Goal: Task Accomplishment & Management: Complete application form

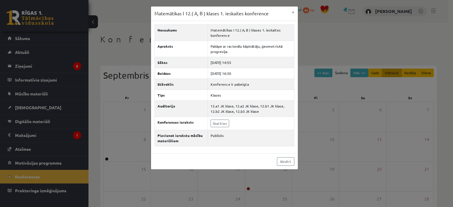
scroll to position [29, 0]
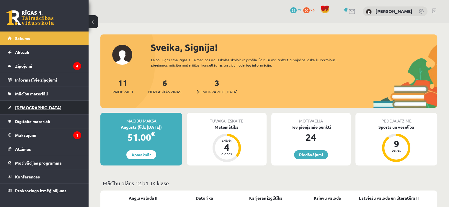
click at [32, 108] on span "[DEMOGRAPHIC_DATA]" at bounding box center [38, 107] width 46 height 5
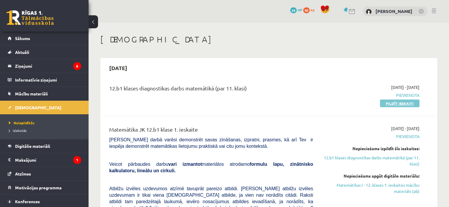
click at [390, 101] on link "Pildīt ieskaiti" at bounding box center [400, 104] width 40 height 8
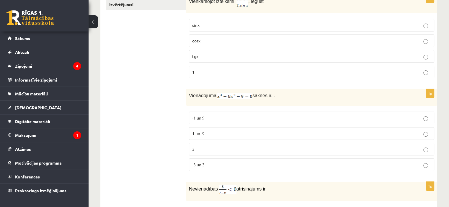
scroll to position [96, 0]
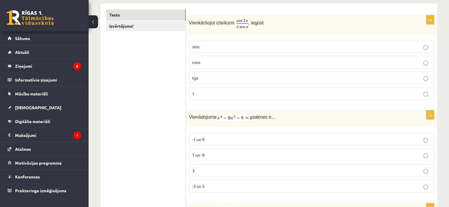
drag, startPoint x: 207, startPoint y: 62, endPoint x: 195, endPoint y: 63, distance: 12.1
click at [206, 62] on p "cosx" at bounding box center [311, 62] width 239 height 6
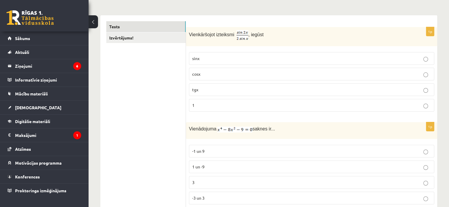
scroll to position [126, 0]
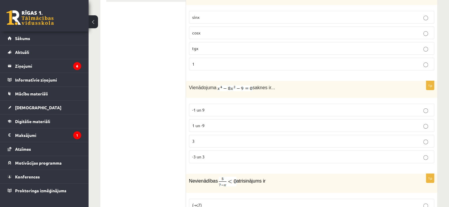
click at [207, 152] on label "-3 un 3" at bounding box center [311, 157] width 245 height 13
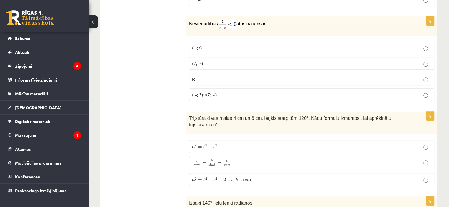
scroll to position [273, 0]
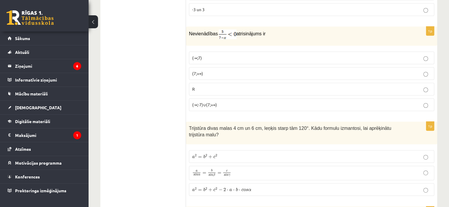
click at [200, 71] on span "(7;+∞)" at bounding box center [197, 73] width 11 height 5
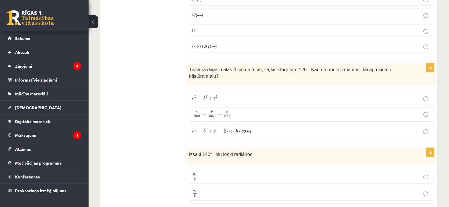
scroll to position [332, 0]
click at [226, 129] on span "a 2 = b 2 + c 2 − 2 ⋅ a ⋅ b ⋅ c o s α" at bounding box center [221, 131] width 59 height 4
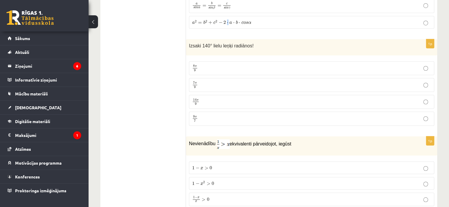
scroll to position [450, 0]
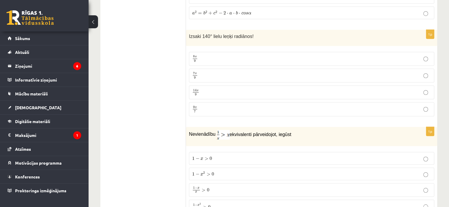
click at [230, 72] on p "7 π 9 7 π 9" at bounding box center [311, 75] width 239 height 7
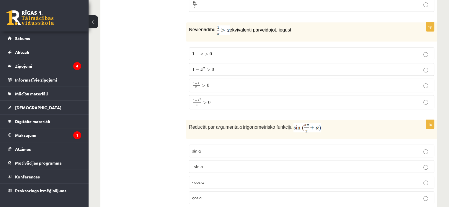
scroll to position [568, 0]
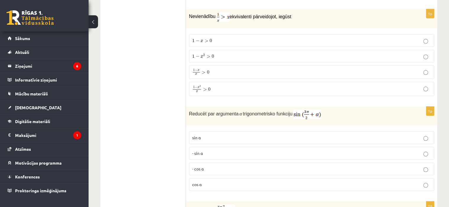
click at [215, 85] on label "1 − x 2 x > 0 1 − x 2 x > 0" at bounding box center [311, 89] width 245 height 14
click at [210, 166] on p "- cos ⁡α" at bounding box center [311, 169] width 239 height 6
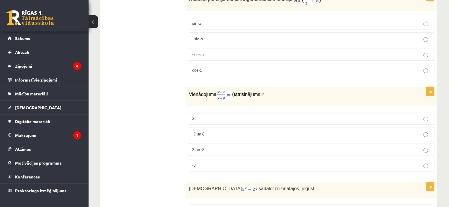
scroll to position [686, 0]
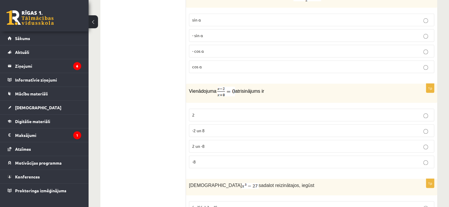
click at [208, 109] on label "2" at bounding box center [311, 115] width 245 height 13
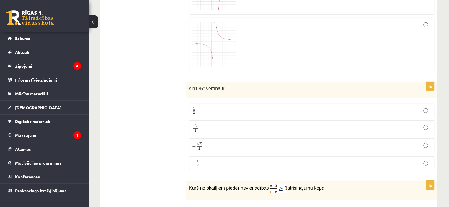
scroll to position [1660, 0]
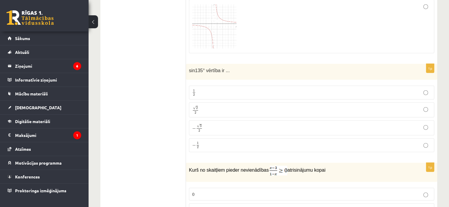
click at [214, 106] on p "√ 2 2 2 2" at bounding box center [311, 110] width 239 height 9
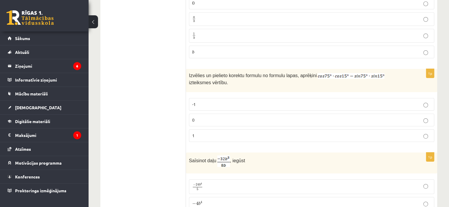
scroll to position [1954, 0]
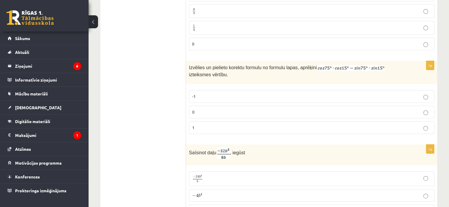
click at [200, 109] on p "0" at bounding box center [311, 112] width 239 height 6
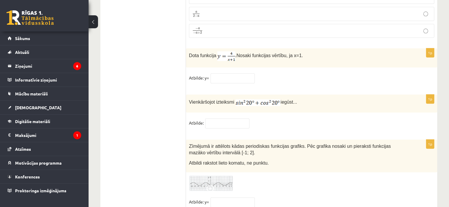
scroll to position [2895, 0]
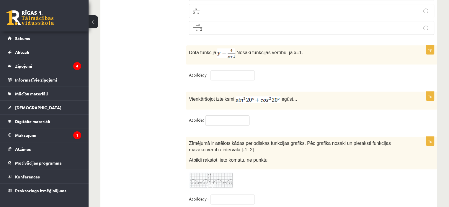
click at [221, 116] on input "text" at bounding box center [227, 121] width 44 height 10
type input "*"
click at [217, 173] on img at bounding box center [211, 181] width 44 height 16
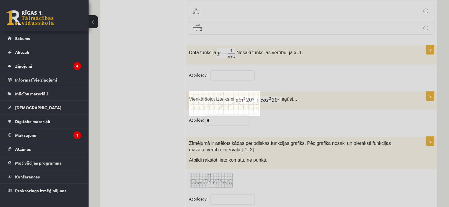
click at [217, 163] on div at bounding box center [224, 103] width 449 height 207
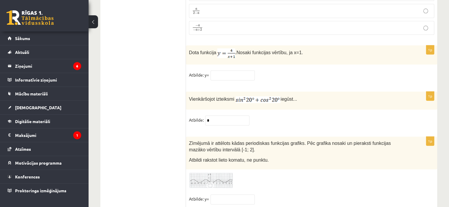
click at [217, 173] on img at bounding box center [211, 181] width 44 height 16
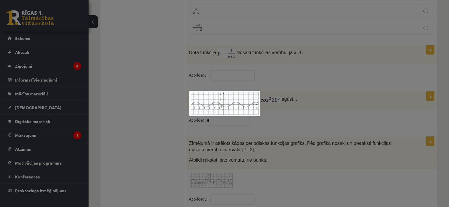
click at [151, 102] on div at bounding box center [224, 103] width 449 height 207
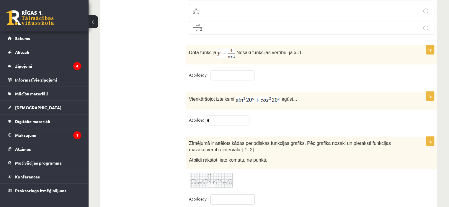
click at [244, 195] on input "text" at bounding box center [232, 200] width 44 height 10
click at [218, 173] on img at bounding box center [211, 181] width 44 height 16
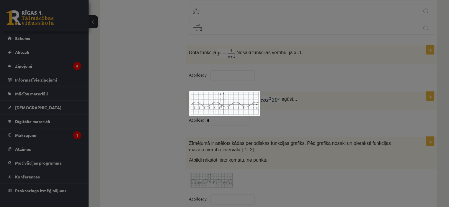
click at [288, 82] on div at bounding box center [224, 103] width 449 height 207
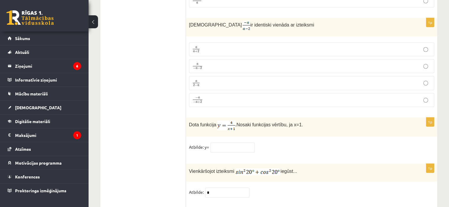
scroll to position [2807, 0]
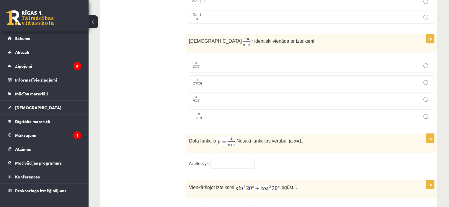
click at [216, 79] on p "a − a − 2 a − a − 2" at bounding box center [311, 82] width 239 height 7
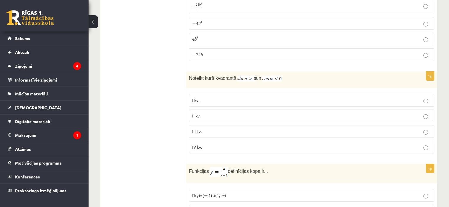
scroll to position [2128, 0]
click at [215, 111] on p "II kv." at bounding box center [311, 114] width 239 height 6
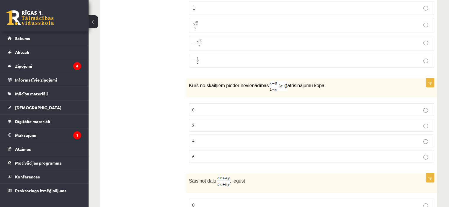
scroll to position [1745, 0]
click at [222, 106] on p "0" at bounding box center [311, 109] width 239 height 6
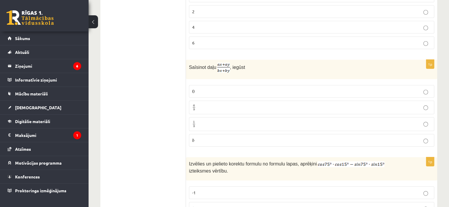
scroll to position [1863, 0]
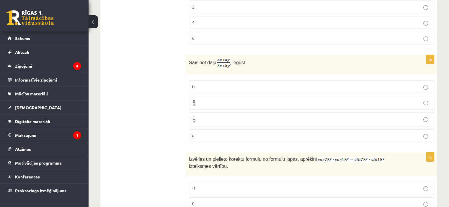
click at [243, 99] on p "a b a b" at bounding box center [311, 102] width 239 height 7
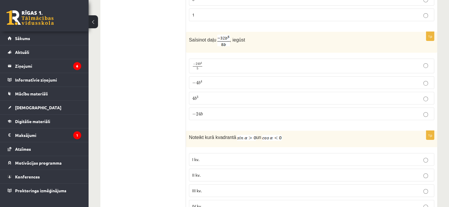
scroll to position [2069, 0]
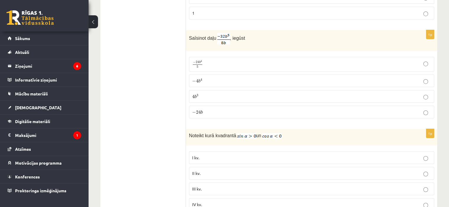
click at [214, 78] on p "− 4 b 4 − 4 b 4" at bounding box center [311, 81] width 239 height 6
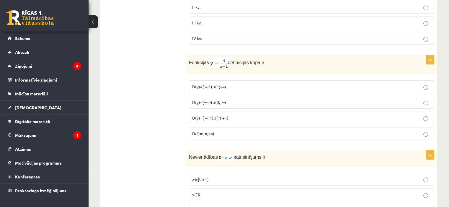
scroll to position [2246, 0]
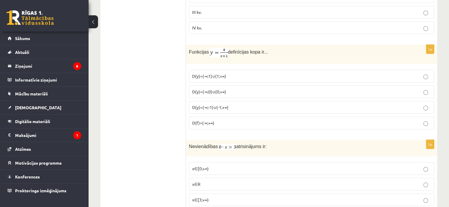
click at [218, 73] on span "D(y)=(-∞;1)∪(1;+∞)" at bounding box center [209, 75] width 34 height 5
click at [230, 104] on p "D(y)=(-∞;-1)∪(-1;+∞)" at bounding box center [311, 107] width 239 height 6
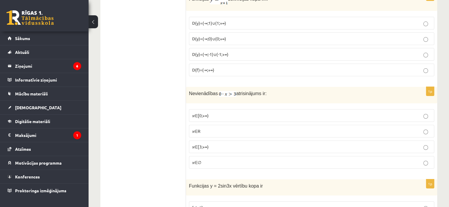
scroll to position [2305, 0]
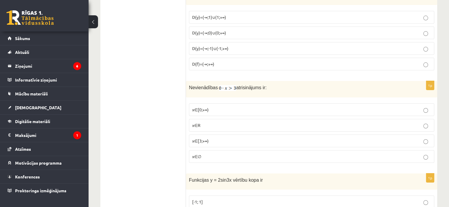
click at [202, 154] on p "x∈∅" at bounding box center [311, 157] width 239 height 6
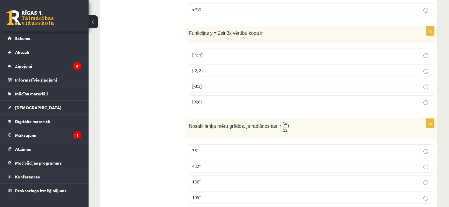
scroll to position [2453, 0]
click at [227, 67] on p "[-2; 2]" at bounding box center [311, 70] width 239 height 6
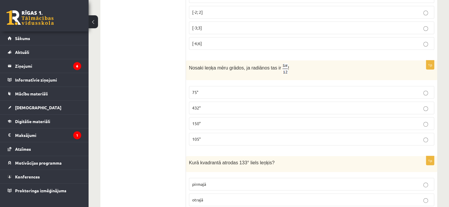
scroll to position [2512, 0]
click at [211, 88] on p "75°" at bounding box center [311, 91] width 239 height 6
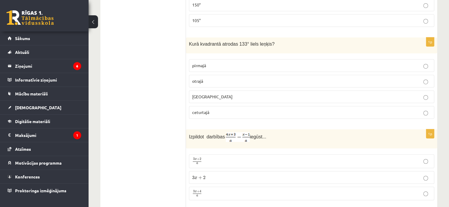
scroll to position [2630, 0]
click at [217, 77] on p "otrajā" at bounding box center [311, 80] width 239 height 6
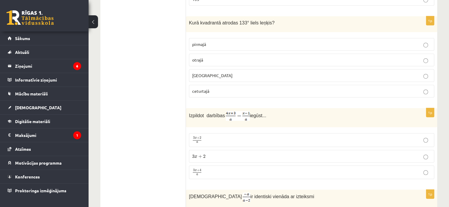
scroll to position [2689, 0]
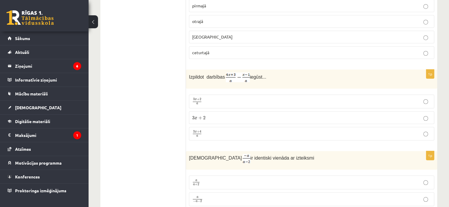
click at [201, 131] on span "3 x + 4 a" at bounding box center [197, 134] width 10 height 7
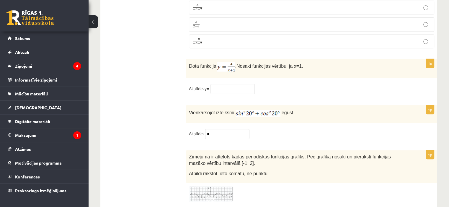
scroll to position [2895, 0]
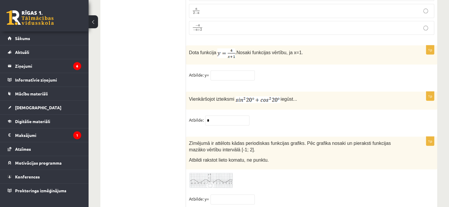
click at [221, 48] on div "1p Dota funkcija . Nosaki funkcijas vērtību, ja x=1. Atbilde: y=" at bounding box center [311, 65] width 251 height 40
click at [219, 70] on input "text" at bounding box center [232, 75] width 44 height 10
type input "*"
click at [216, 173] on img at bounding box center [211, 181] width 44 height 16
click at [0, 0] on div at bounding box center [0, 0] width 0 height 0
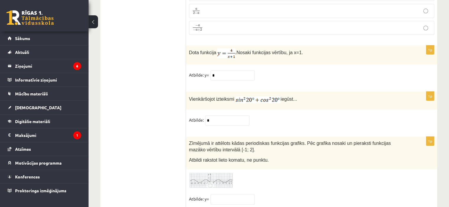
click at [205, 173] on img at bounding box center [211, 181] width 44 height 16
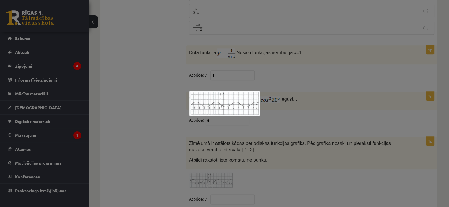
click at [237, 180] on div at bounding box center [224, 103] width 449 height 207
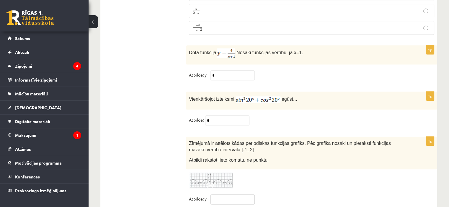
click at [231, 195] on input "text" at bounding box center [232, 200] width 44 height 10
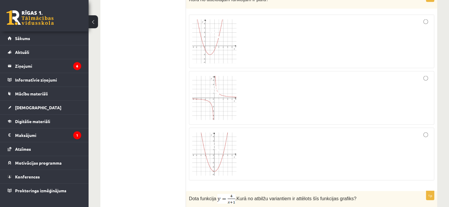
scroll to position [1243, 0]
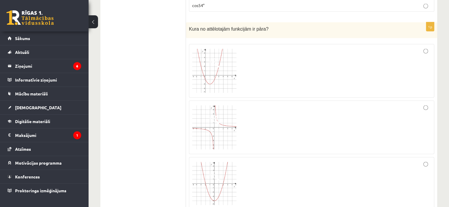
type input "**"
click at [300, 48] on div at bounding box center [311, 70] width 239 height 47
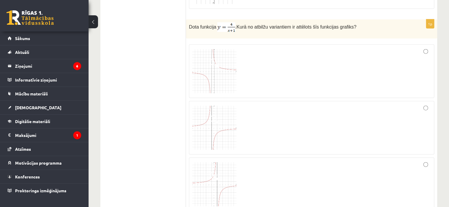
scroll to position [1450, 0]
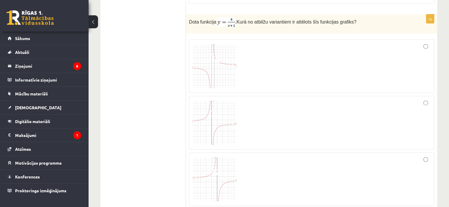
click at [256, 43] on div at bounding box center [311, 66] width 239 height 47
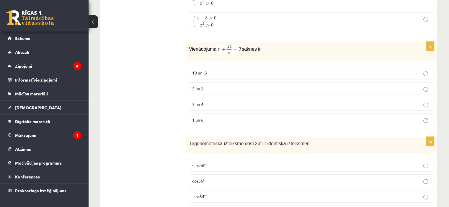
scroll to position [1037, 0]
click at [204, 101] on p "3 un 4" at bounding box center [311, 104] width 239 height 6
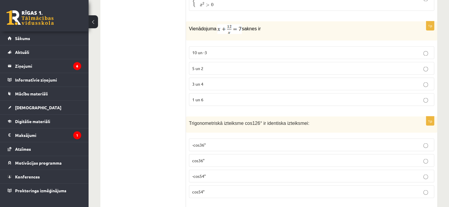
scroll to position [1066, 0]
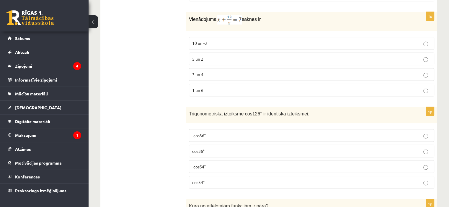
click at [210, 164] on p "-cos54°" at bounding box center [311, 167] width 239 height 6
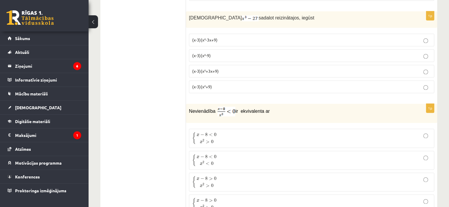
scroll to position [855, 0]
click at [211, 67] on span "(x-3)(x²+3x+9)" at bounding box center [205, 69] width 27 height 5
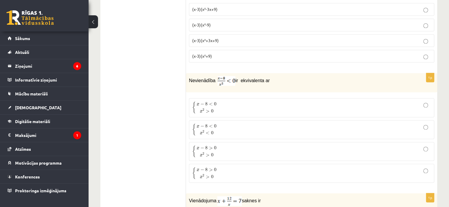
click at [217, 168] on span "{ x − 8 > 0 x 2 > 0" at bounding box center [205, 174] width 26 height 12
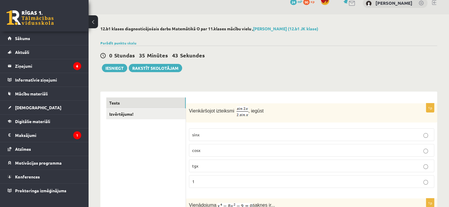
scroll to position [1, 0]
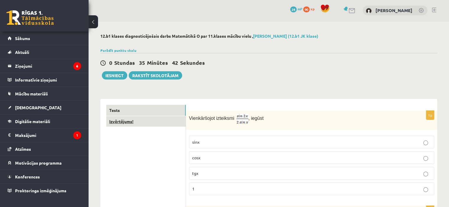
click at [152, 124] on link "Izvērtējums!" at bounding box center [145, 121] width 79 height 11
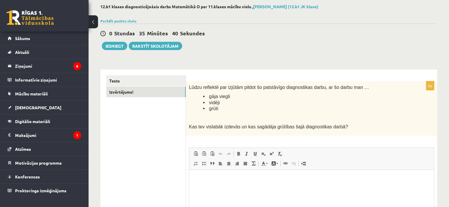
scroll to position [60, 0]
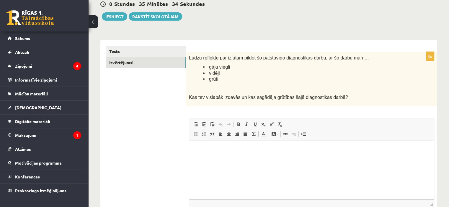
click at [309, 159] on html at bounding box center [311, 150] width 244 height 18
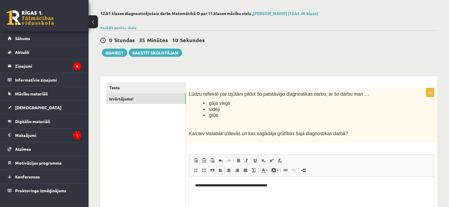
scroll to position [0, 0]
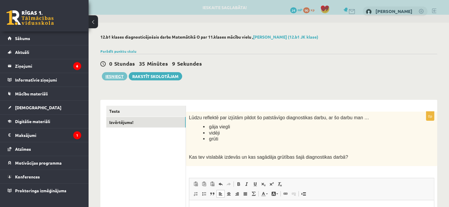
click at [110, 76] on button "Iesniegt" at bounding box center [114, 76] width 25 height 8
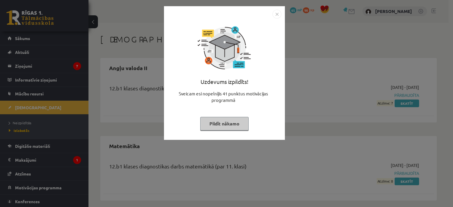
click at [229, 124] on button "Pildīt nākamo" at bounding box center [224, 124] width 48 height 14
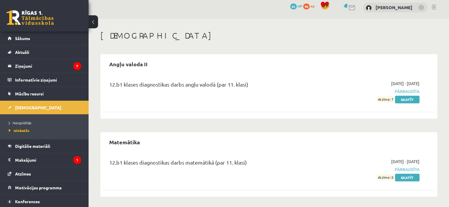
scroll to position [5, 0]
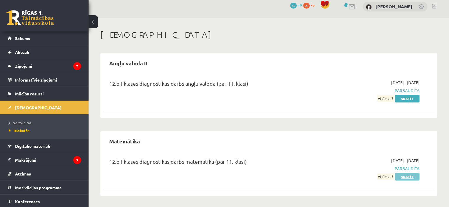
click at [410, 178] on link "Skatīt" at bounding box center [407, 177] width 24 height 8
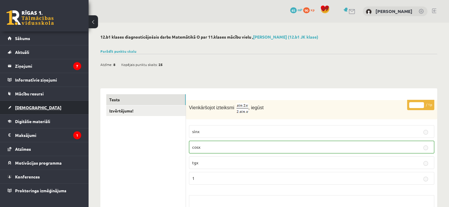
click at [40, 109] on link "[DEMOGRAPHIC_DATA]" at bounding box center [44, 108] width 73 height 14
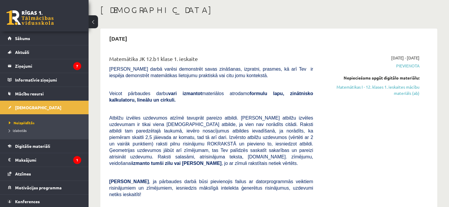
scroll to position [59, 0]
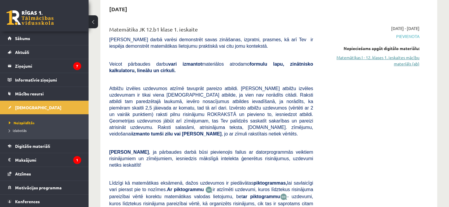
click at [401, 67] on link "Matemātikas I - 12. klases 1. ieskaites mācību materiāls (ab)" at bounding box center [370, 61] width 97 height 12
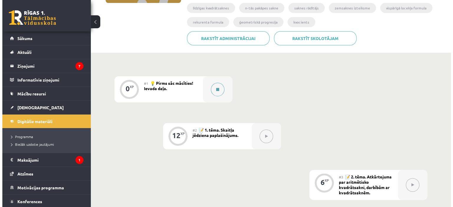
scroll to position [118, 0]
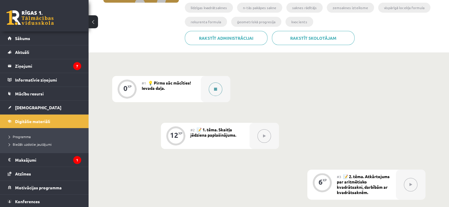
click at [216, 88] on icon at bounding box center [215, 90] width 3 height 4
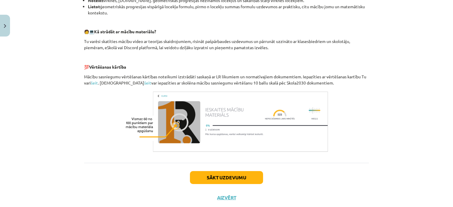
scroll to position [265, 0]
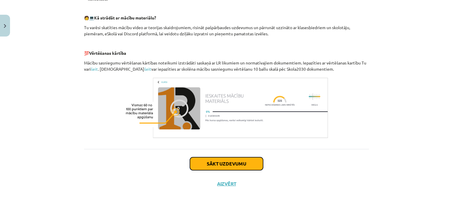
click at [236, 161] on button "Sākt uzdevumu" at bounding box center [226, 163] width 73 height 13
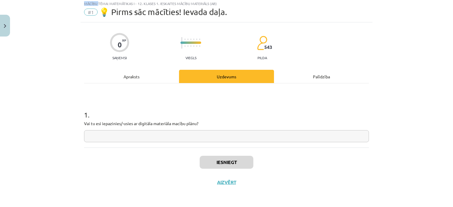
scroll to position [15, 0]
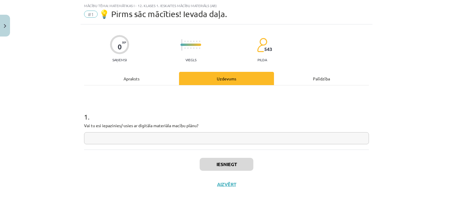
click at [129, 138] on input "text" at bounding box center [226, 138] width 285 height 12
type input "**"
drag, startPoint x: 222, startPoint y: 163, endPoint x: 224, endPoint y: 167, distance: 4.5
click at [224, 167] on button "Iesniegt" at bounding box center [227, 164] width 54 height 13
click at [200, 158] on button "Iesniegt" at bounding box center [227, 164] width 54 height 13
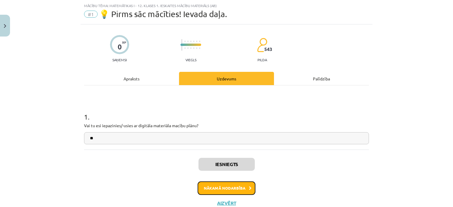
click at [246, 187] on button "Nākamā nodarbība" at bounding box center [227, 189] width 58 height 14
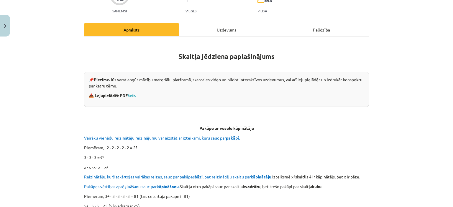
scroll to position [74, 0]
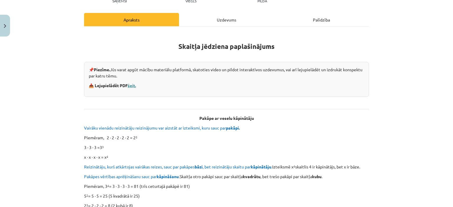
click at [129, 86] on link "šeit." at bounding box center [132, 85] width 8 height 5
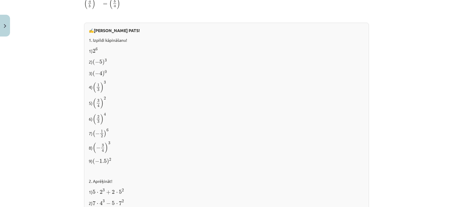
scroll to position [487, 0]
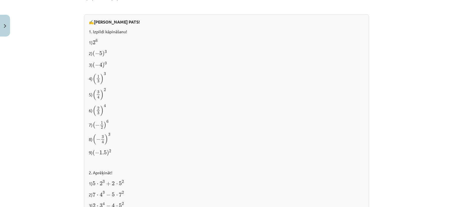
click at [104, 38] on p "1) 2 6 2 6" at bounding box center [226, 41] width 275 height 7
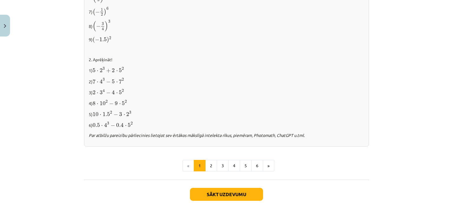
scroll to position [605, 0]
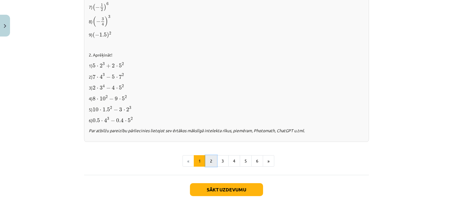
click at [210, 155] on button "2" at bounding box center [211, 161] width 12 height 12
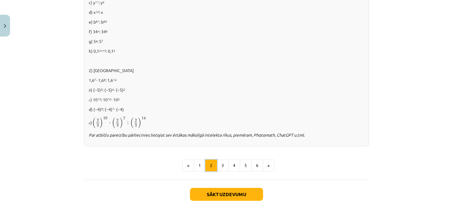
scroll to position [400, 0]
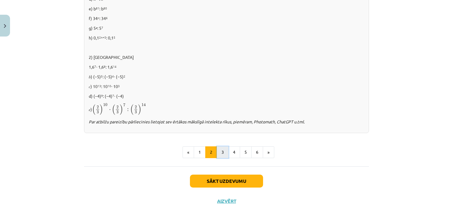
click at [219, 150] on button "3" at bounding box center [223, 153] width 12 height 12
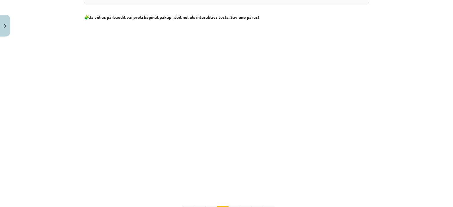
scroll to position [537, 0]
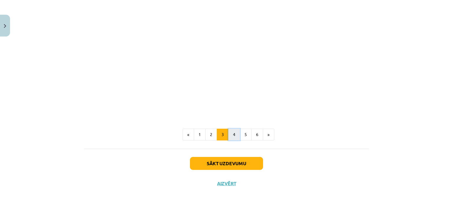
click at [230, 130] on button "4" at bounding box center [234, 135] width 12 height 12
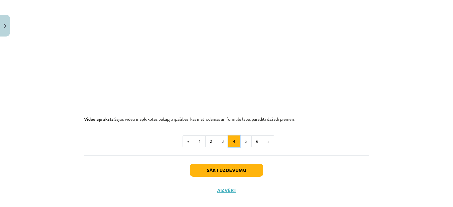
scroll to position [628, 0]
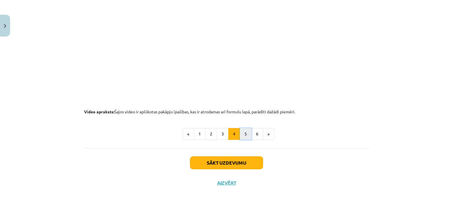
click at [245, 138] on button "5" at bounding box center [246, 134] width 12 height 12
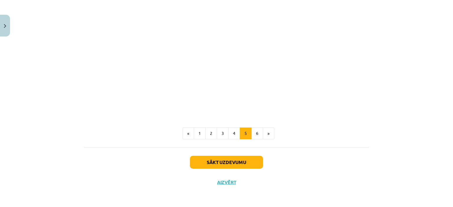
scroll to position [709, 0]
click at [255, 130] on button "6" at bounding box center [257, 134] width 12 height 12
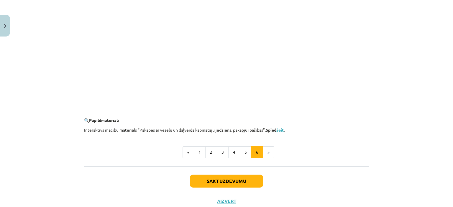
scroll to position [574, 0]
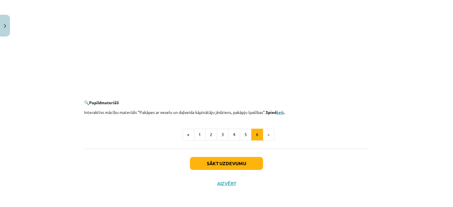
click at [283, 110] on link "šeit" at bounding box center [279, 112] width 7 height 5
click at [266, 133] on li "»" at bounding box center [268, 135] width 11 height 12
click at [235, 160] on button "Sākt uzdevumu" at bounding box center [226, 163] width 73 height 13
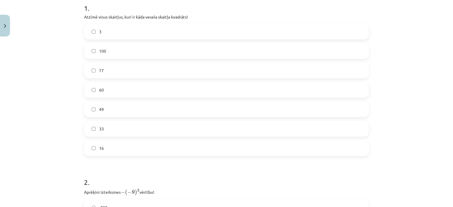
scroll to position [133, 0]
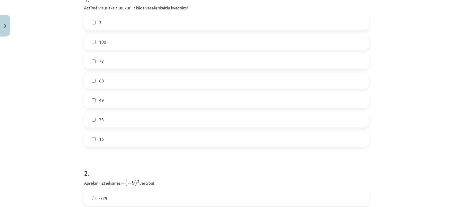
click at [86, 39] on label "100" at bounding box center [227, 42] width 284 height 15
click at [112, 105] on label "49" at bounding box center [227, 100] width 284 height 15
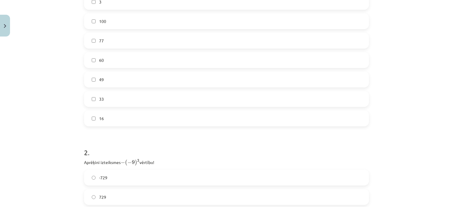
scroll to position [162, 0]
click at [100, 108] on span "16" at bounding box center [101, 110] width 5 height 6
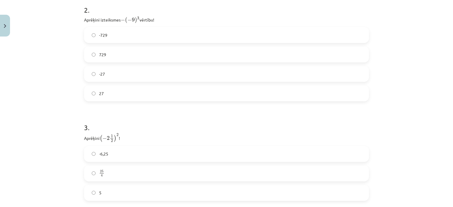
scroll to position [310, 0]
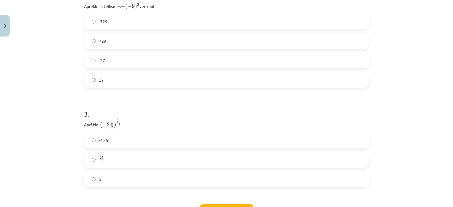
click at [126, 20] on label "-729" at bounding box center [227, 21] width 284 height 15
click at [196, 41] on label "729" at bounding box center [227, 41] width 284 height 15
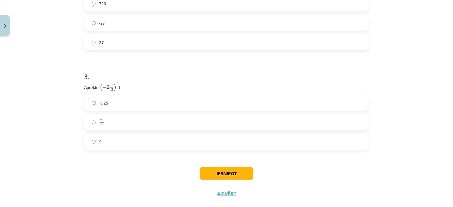
scroll to position [357, 0]
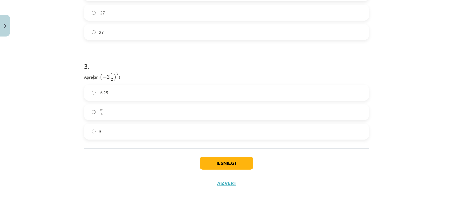
click at [96, 105] on label "25 4 25 4" at bounding box center [227, 112] width 284 height 15
click at [196, 166] on div "Iesniegt Aizvērt" at bounding box center [226, 169] width 285 height 41
click at [232, 158] on button "Iesniegt" at bounding box center [227, 163] width 54 height 13
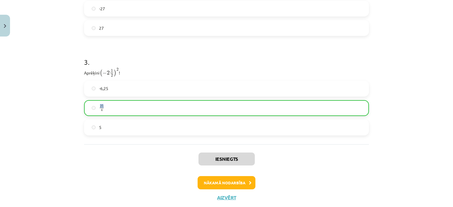
scroll to position [376, 0]
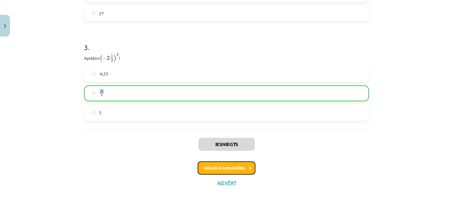
click at [244, 167] on button "Nākamā nodarbība" at bounding box center [227, 169] width 58 height 14
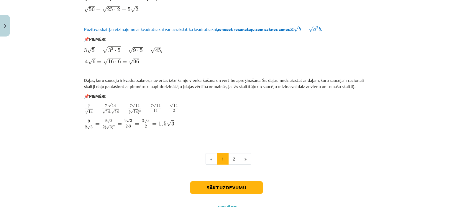
scroll to position [693, 0]
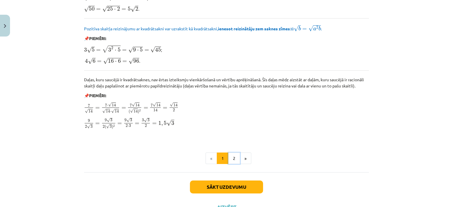
click at [231, 155] on button "2" at bounding box center [234, 159] width 12 height 12
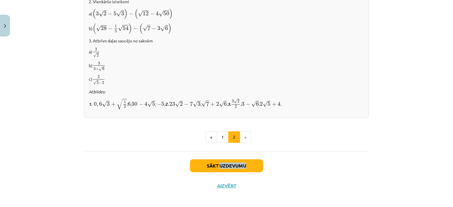
scroll to position [395, 0]
click at [223, 163] on button "Sākt uzdevumu" at bounding box center [226, 165] width 73 height 13
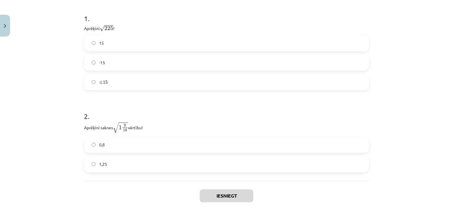
scroll to position [133, 0]
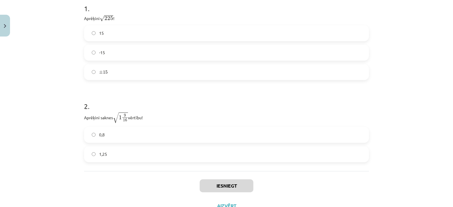
click at [103, 72] on span "15" at bounding box center [105, 72] width 5 height 4
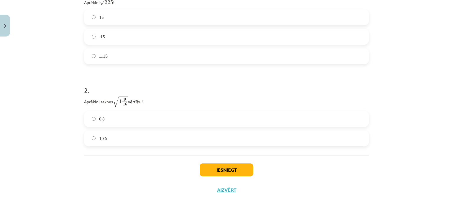
scroll to position [156, 0]
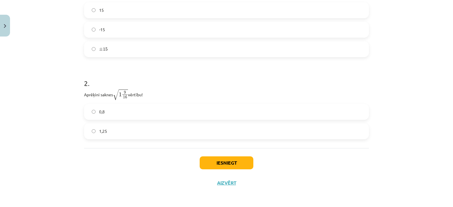
click at [100, 129] on span "1,25" at bounding box center [103, 131] width 8 height 6
click at [217, 168] on button "Iesniegt" at bounding box center [227, 163] width 54 height 13
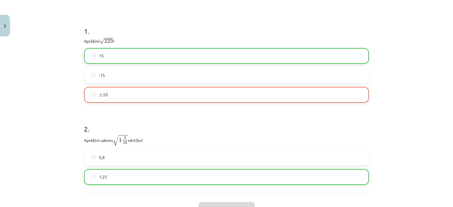
scroll to position [126, 0]
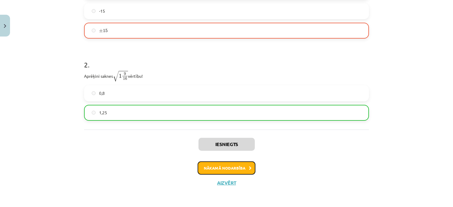
click at [210, 166] on button "Nākamā nodarbība" at bounding box center [227, 169] width 58 height 14
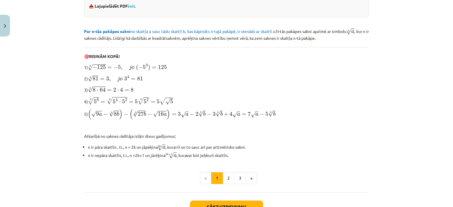
scroll to position [192, 0]
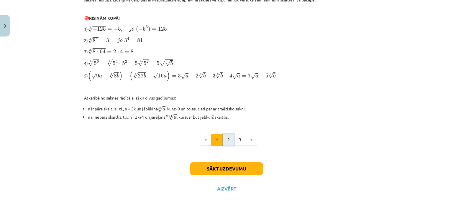
click at [224, 144] on button "2" at bounding box center [229, 140] width 12 height 12
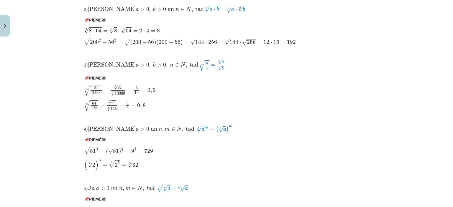
scroll to position [510, 0]
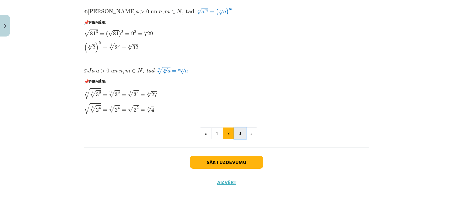
click at [236, 135] on button "3" at bounding box center [240, 134] width 12 height 12
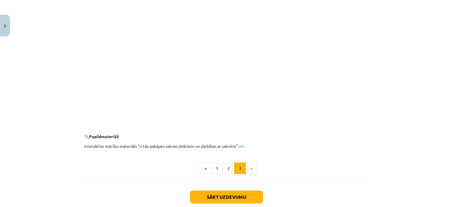
scroll to position [1058, 0]
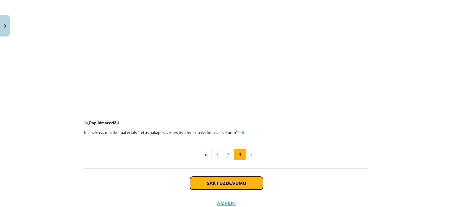
click at [209, 185] on button "Sākt uzdevumu" at bounding box center [226, 183] width 73 height 13
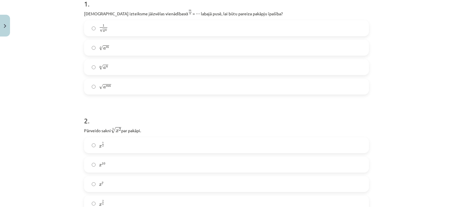
scroll to position [118, 0]
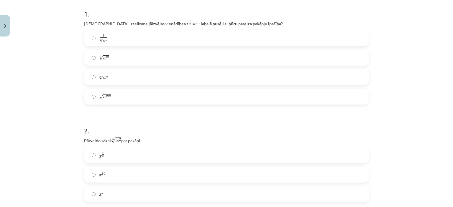
click at [111, 60] on label "n √ a m a m n" at bounding box center [227, 57] width 284 height 15
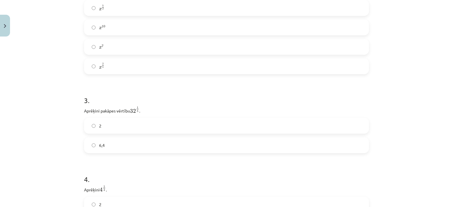
scroll to position [236, 0]
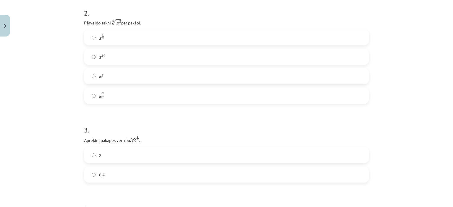
click at [104, 42] on label "x 5 2 x 5 2" at bounding box center [227, 37] width 284 height 15
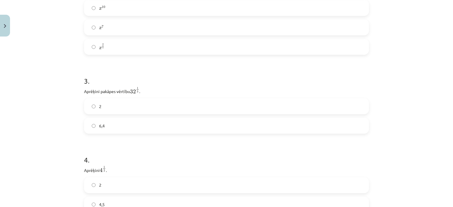
scroll to position [295, 0]
click at [135, 100] on label "2" at bounding box center [227, 96] width 284 height 15
click at [100, 79] on span "4,5" at bounding box center [102, 77] width 6 height 6
click at [116, 161] on label "5,4" at bounding box center [227, 155] width 284 height 15
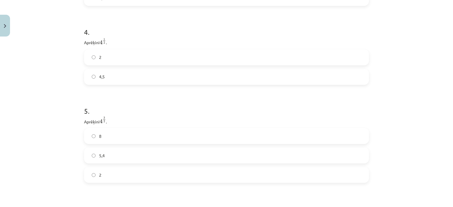
click at [116, 161] on label "5,4" at bounding box center [227, 155] width 284 height 15
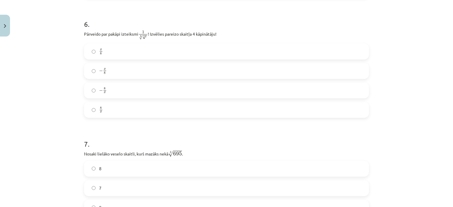
scroll to position [619, 0]
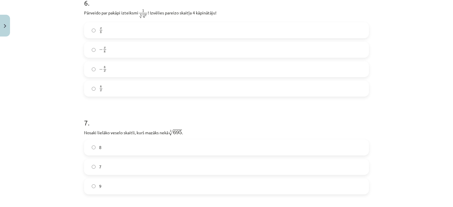
click at [135, 54] on label "− x 8 − x 8" at bounding box center [227, 49] width 284 height 15
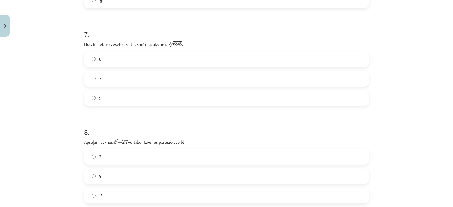
scroll to position [737, 0]
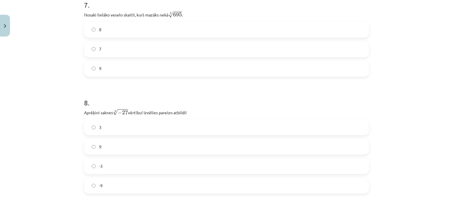
click at [127, 63] on label "9" at bounding box center [227, 68] width 284 height 15
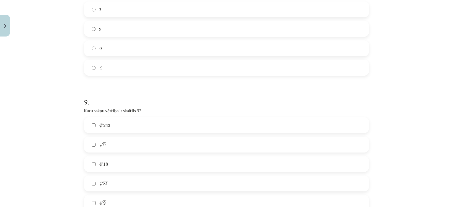
scroll to position [796, 0]
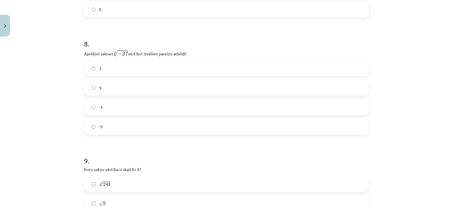
click at [109, 115] on label "-3" at bounding box center [227, 107] width 284 height 15
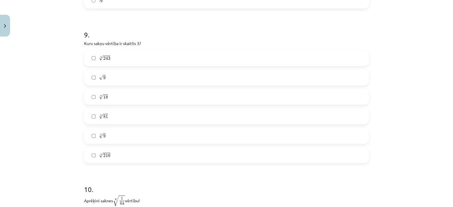
scroll to position [944, 0]
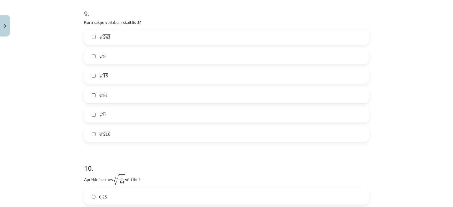
click at [125, 42] on label "5 √ 243 243 5" at bounding box center [227, 36] width 284 height 15
click at [130, 59] on label "√ 9 9" at bounding box center [227, 56] width 284 height 15
click at [122, 98] on label "4 √ 81 81 4" at bounding box center [227, 95] width 284 height 15
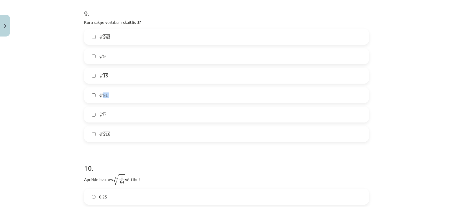
click at [122, 98] on label "4 √ 81 81 4" at bounding box center [227, 95] width 284 height 15
click at [57, 103] on div "Mācību tēma: Matemātikas i - 12. klases 1. ieskaites mācību materiāls (ab) #4 📝…" at bounding box center [226, 103] width 453 height 207
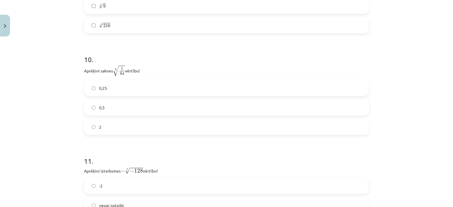
scroll to position [1091, 0]
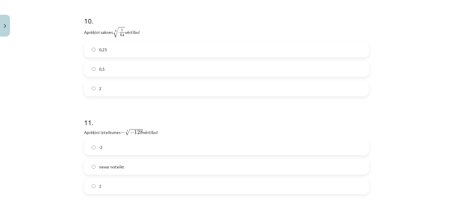
click at [159, 74] on label "0,5" at bounding box center [227, 69] width 284 height 15
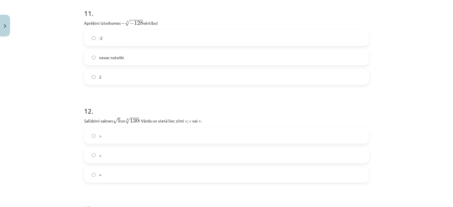
scroll to position [1209, 0]
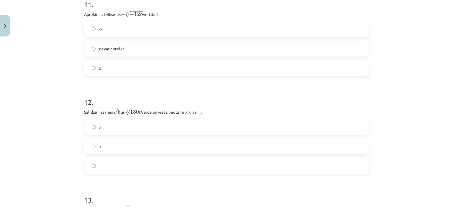
click at [137, 46] on label "nevar noteikt" at bounding box center [227, 48] width 284 height 15
click at [129, 148] on label "<" at bounding box center [227, 146] width 284 height 15
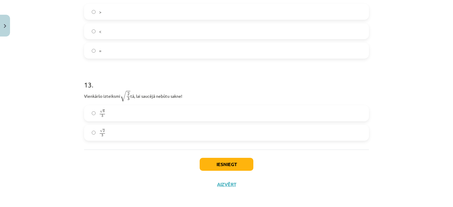
scroll to position [1327, 0]
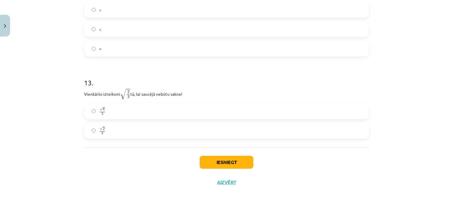
click at [114, 108] on label "√ 6 3 6 3" at bounding box center [227, 111] width 284 height 15
click at [230, 164] on button "Iesniegt" at bounding box center [227, 162] width 54 height 13
click at [233, 163] on button "Iesniegt" at bounding box center [227, 162] width 54 height 13
click at [243, 157] on button "Iesniegt" at bounding box center [227, 162] width 54 height 13
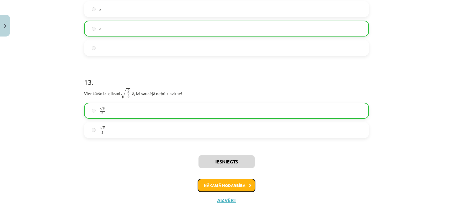
click at [230, 186] on button "Nākamā nodarbība" at bounding box center [227, 186] width 58 height 14
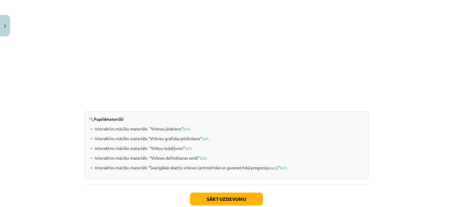
scroll to position [619, 0]
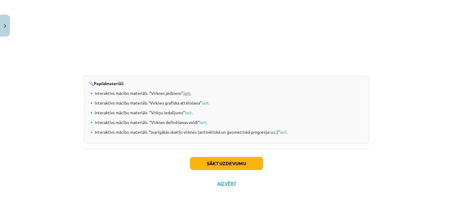
click at [183, 93] on link "šeit." at bounding box center [187, 93] width 8 height 5
click at [206, 98] on div "🔍 Papildmateriāli 🔹 Interaktīvs mācību materiāls “Virknes jēdziens” šeit. 🔹 Int…" at bounding box center [226, 110] width 285 height 68
click at [205, 102] on link "šeit." at bounding box center [206, 102] width 8 height 5
click at [221, 164] on button "Sākt uzdevumu" at bounding box center [226, 163] width 73 height 13
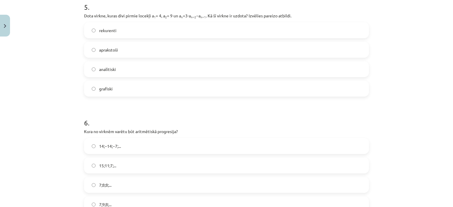
scroll to position [664, 0]
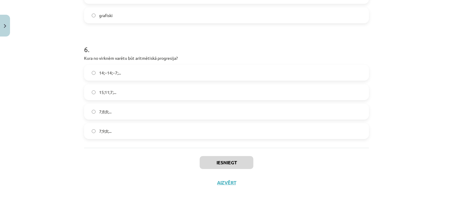
click at [122, 89] on label "15;11;7;..." at bounding box center [227, 92] width 284 height 15
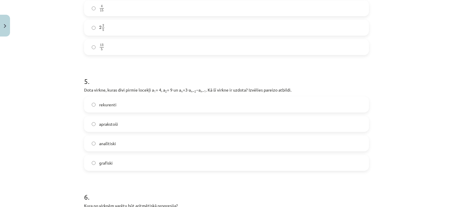
scroll to position [517, 0]
click at [106, 100] on label "rekurenti" at bounding box center [227, 104] width 284 height 15
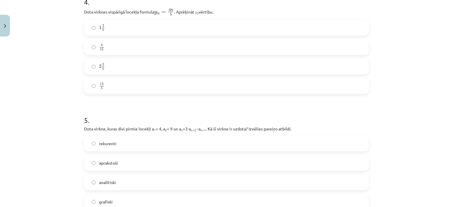
scroll to position [428, 0]
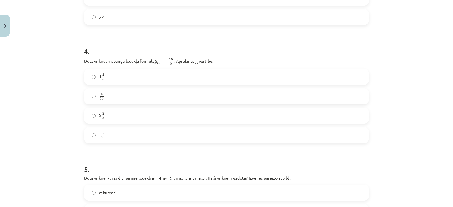
click at [122, 93] on label "4 15 4 15" at bounding box center [227, 96] width 284 height 15
click at [112, 118] on label "2 2 5 2 2 5" at bounding box center [227, 116] width 284 height 15
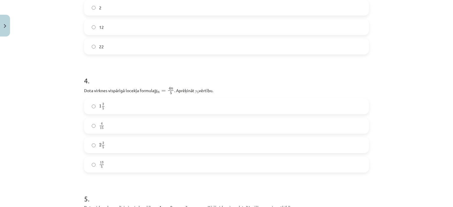
scroll to position [281, 0]
click at [113, 144] on label "12" at bounding box center [227, 145] width 284 height 15
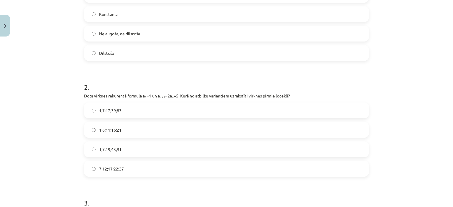
scroll to position [192, 0]
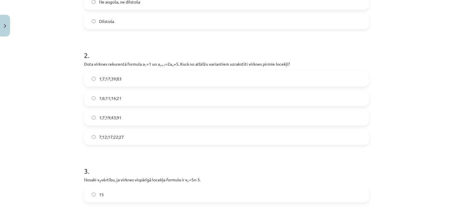
click at [123, 121] on label "1;7;19;43;91" at bounding box center [227, 117] width 284 height 15
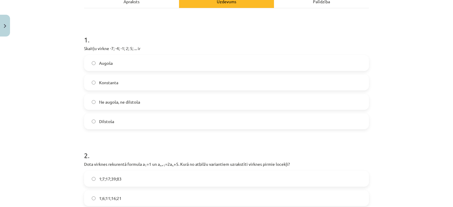
scroll to position [74, 0]
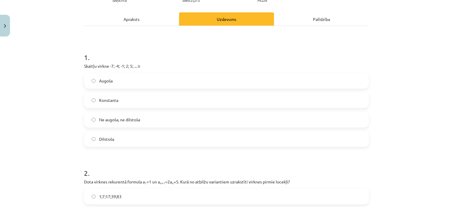
click at [119, 81] on label "Augoša" at bounding box center [227, 80] width 284 height 15
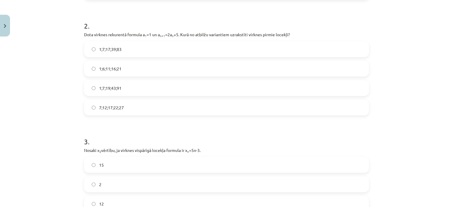
click at [120, 81] on label "1;7;19;43;91" at bounding box center [227, 88] width 284 height 15
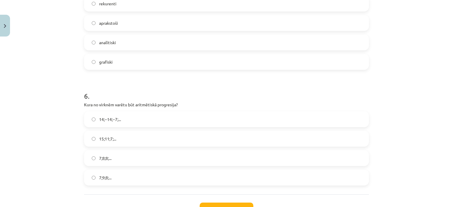
scroll to position [664, 0]
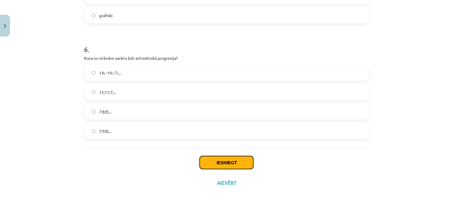
click at [247, 164] on button "Iesniegt" at bounding box center [227, 162] width 54 height 13
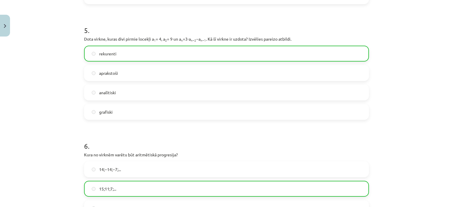
scroll to position [683, 0]
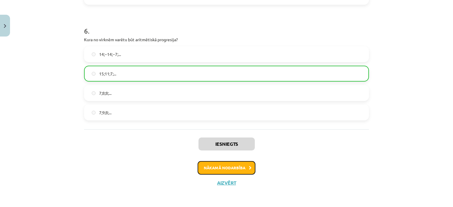
click at [226, 167] on button "Nākamā nodarbība" at bounding box center [227, 168] width 58 height 14
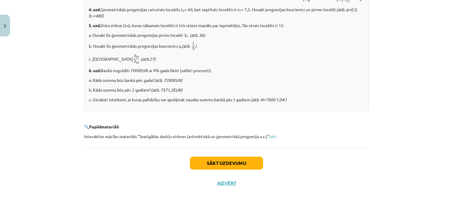
scroll to position [748, 0]
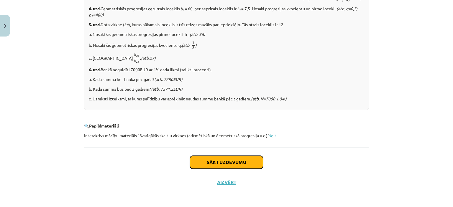
click at [222, 160] on button "Sākt uzdevumu" at bounding box center [226, 162] width 73 height 13
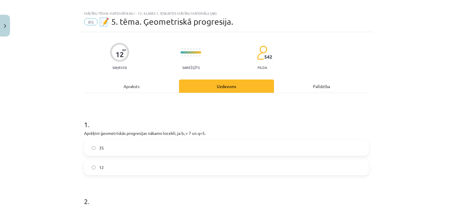
scroll to position [0, 0]
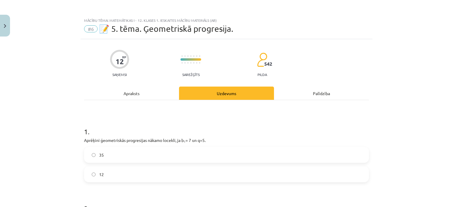
click at [197, 66] on div at bounding box center [190, 60] width 21 height 19
click at [191, 59] on progress at bounding box center [190, 59] width 21 height 2
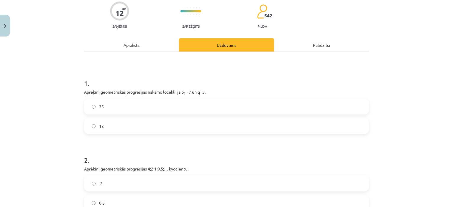
scroll to position [59, 0]
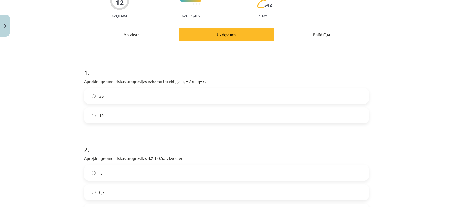
click at [143, 94] on label "35" at bounding box center [227, 96] width 284 height 15
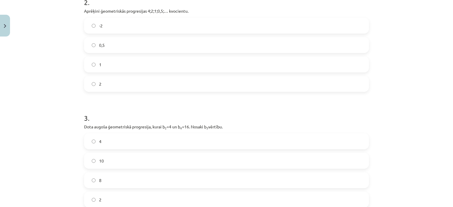
scroll to position [118, 0]
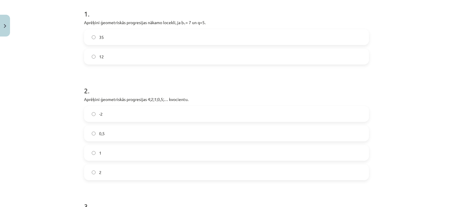
click at [139, 155] on label "1" at bounding box center [227, 153] width 284 height 15
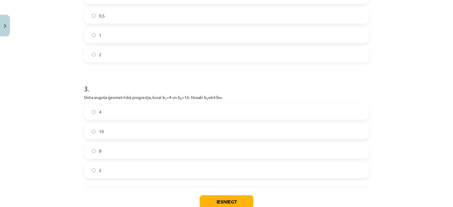
click at [136, 132] on label "10" at bounding box center [227, 131] width 284 height 15
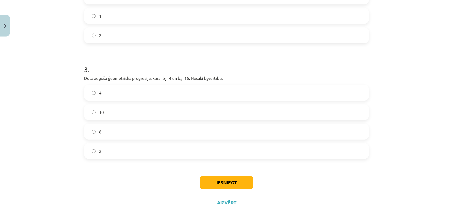
scroll to position [275, 0]
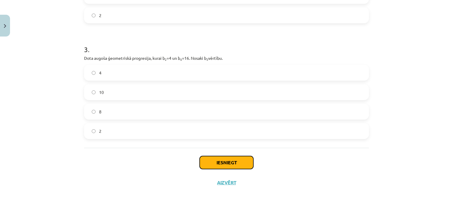
click at [233, 161] on button "Iesniegt" at bounding box center [227, 162] width 54 height 13
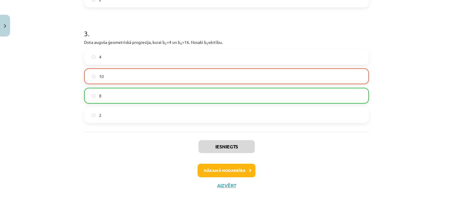
scroll to position [294, 0]
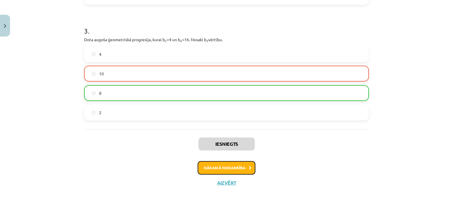
click at [220, 169] on button "Nākamā nodarbība" at bounding box center [227, 168] width 58 height 14
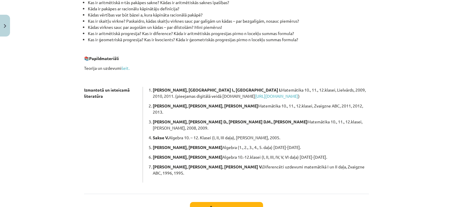
scroll to position [147, 0]
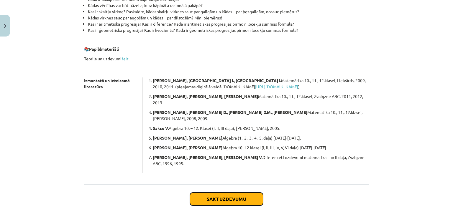
click at [236, 193] on button "Sākt uzdevumu" at bounding box center [226, 199] width 73 height 13
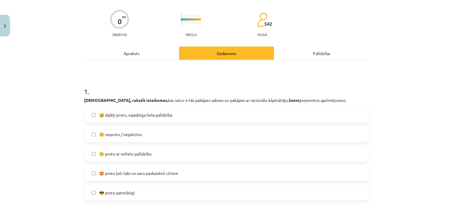
scroll to position [74, 0]
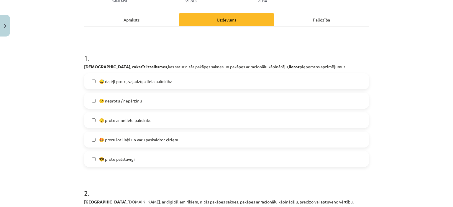
click at [125, 80] on span "😅 daļēji protu, vajadzīga liela palīdzība" at bounding box center [135, 81] width 73 height 6
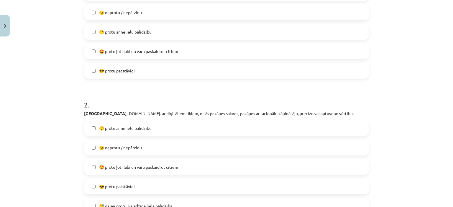
scroll to position [192, 0]
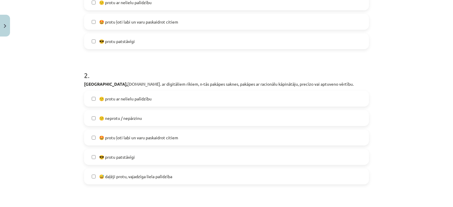
click at [129, 97] on span "🙂 protu ar nelielu palīdzību" at bounding box center [125, 99] width 52 height 6
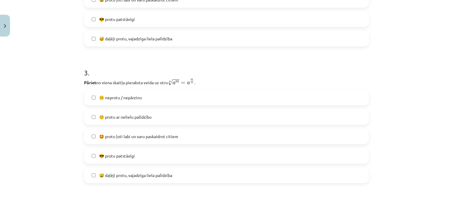
scroll to position [339, 0]
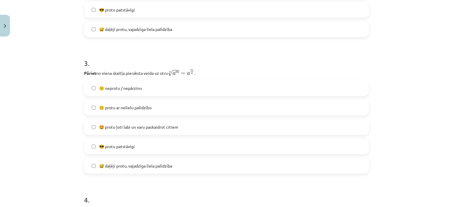
click at [126, 128] on span "🤩 protu ļoti labi un varu paskaidrot citiem" at bounding box center [138, 127] width 79 height 6
click at [140, 164] on span "😅 daļēji protu, vajadzīga liela palīdzība" at bounding box center [135, 166] width 73 height 6
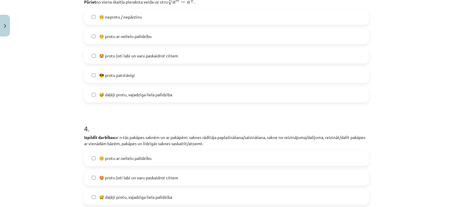
scroll to position [428, 0]
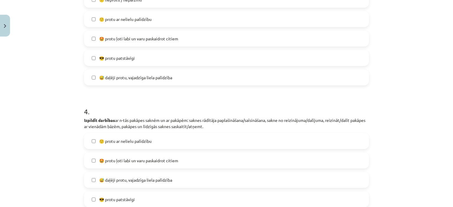
click at [124, 37] on span "🤩 protu ļoti labi un varu paskaidrot citiem" at bounding box center [138, 39] width 79 height 6
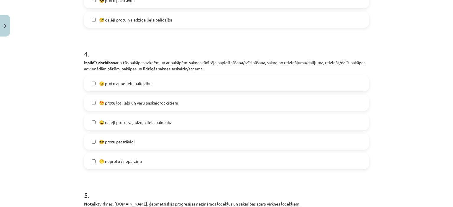
scroll to position [487, 0]
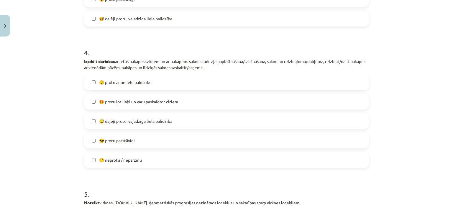
click at [138, 126] on label "😅 daļēji protu, vajadzīga liela palīdzība" at bounding box center [227, 121] width 284 height 15
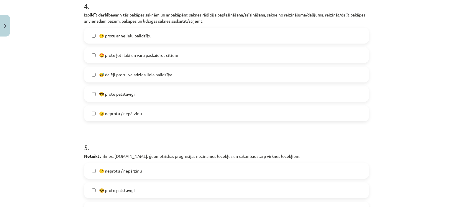
scroll to position [605, 0]
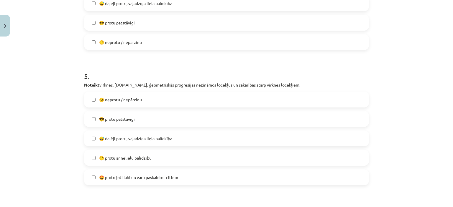
click at [134, 142] on label "😅 daļēji protu, vajadzīga liela palīdzība" at bounding box center [227, 138] width 284 height 15
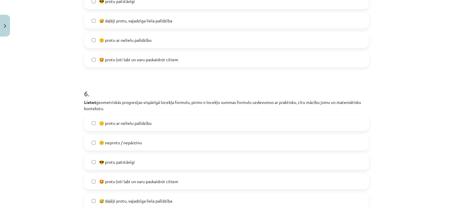
scroll to position [752, 0]
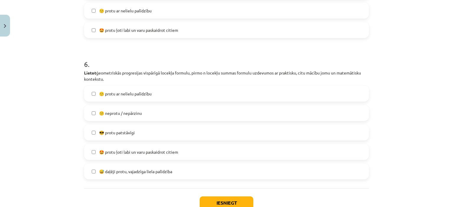
click at [117, 92] on span "🙂 protu ar nelielu palīdzību" at bounding box center [125, 94] width 52 height 6
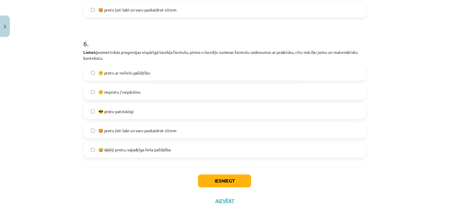
scroll to position [792, 0]
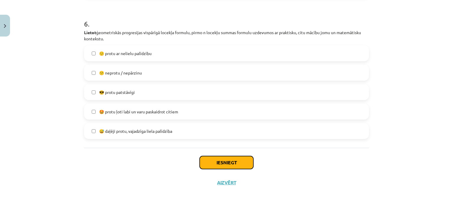
click at [223, 164] on button "Iesniegt" at bounding box center [227, 162] width 54 height 13
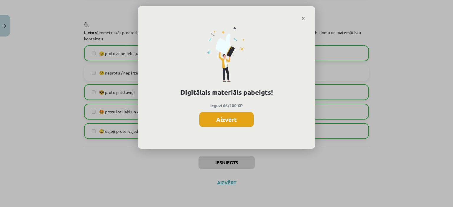
click at [222, 123] on button "Aizvērt" at bounding box center [226, 119] width 54 height 15
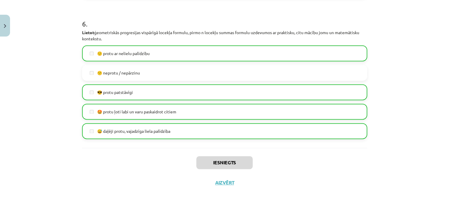
scroll to position [177, 0]
click at [222, 181] on button "Aizvērt" at bounding box center [224, 183] width 22 height 6
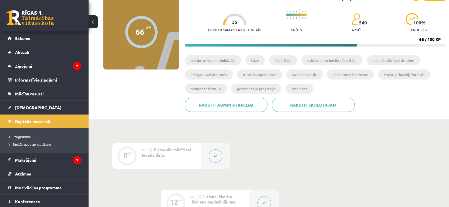
scroll to position [22, 0]
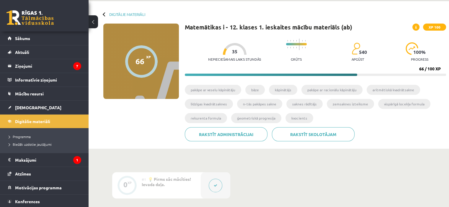
drag, startPoint x: 147, startPoint y: 40, endPoint x: 145, endPoint y: 46, distance: 6.2
click at [146, 43] on div "66 XP XP 100" at bounding box center [141, 62] width 76 height 76
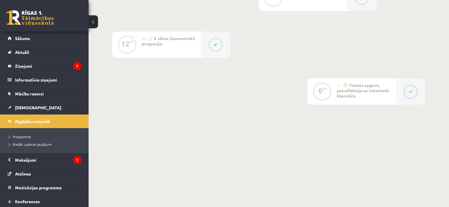
scroll to position [405, 0]
click at [34, 107] on link "[DEMOGRAPHIC_DATA]" at bounding box center [44, 108] width 73 height 14
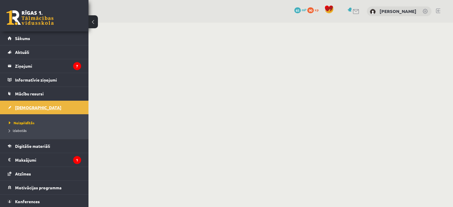
click at [22, 105] on span "[DEMOGRAPHIC_DATA]" at bounding box center [38, 107] width 46 height 5
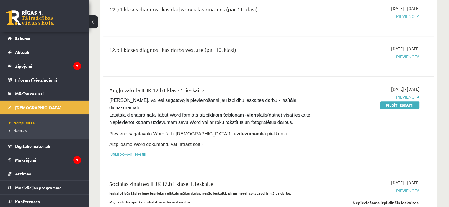
scroll to position [383, 0]
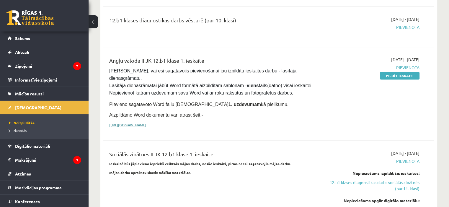
click at [146, 123] on link "https://drive.google.com/drive/folders/1IHE_ip15KOAbO2Se1NDGwZ2e__vlzPUf?usp=sh…" at bounding box center [127, 125] width 37 height 5
click at [137, 123] on link "https://drive.google.com/drive/folders/1IHE_ip15KOAbO2Se1NDGwZ2e__vlzPUf?usp=sh…" at bounding box center [127, 125] width 37 height 5
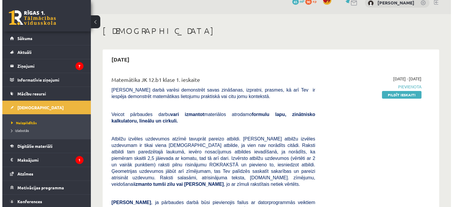
scroll to position [0, 0]
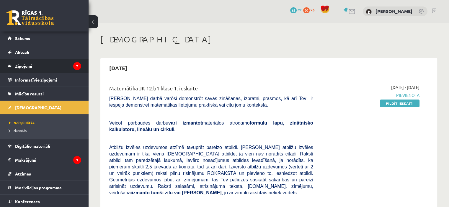
click at [28, 67] on legend "Ziņojumi 7" at bounding box center [48, 66] width 66 height 14
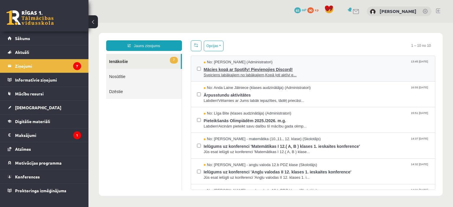
click at [275, 70] on span "Mācies kopā ar Spotify! Pievienojies Discord!" at bounding box center [317, 68] width 226 height 7
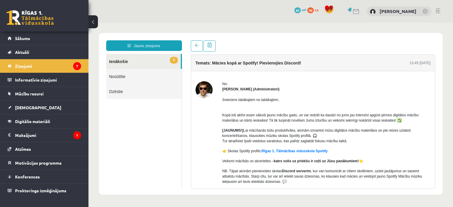
click at [161, 60] on link "6 Ienākošie" at bounding box center [143, 61] width 75 height 15
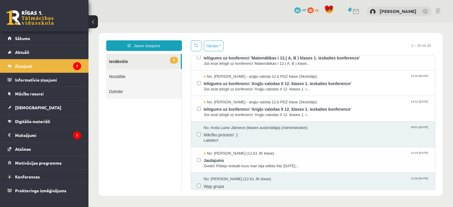
scroll to position [118, 0]
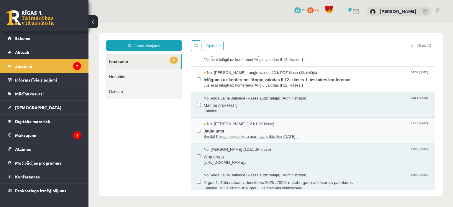
click at [300, 128] on span "Jautajums" at bounding box center [317, 130] width 226 height 7
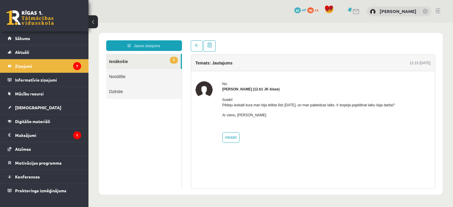
scroll to position [0, 0]
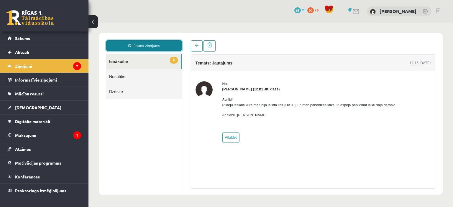
click at [147, 48] on link "Jauns ziņojums" at bounding box center [144, 45] width 76 height 11
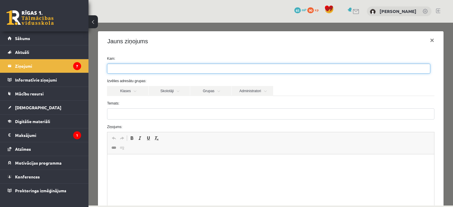
click at [260, 68] on ul at bounding box center [268, 68] width 323 height 9
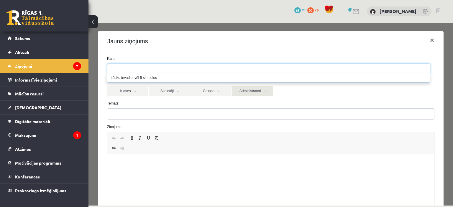
click at [264, 94] on link "Administratori" at bounding box center [252, 91] width 41 height 10
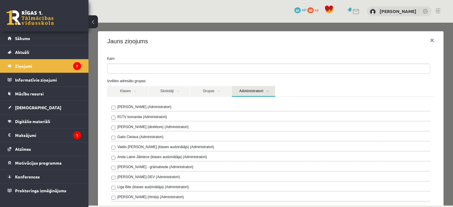
click at [146, 105] on label "Ivo Čapiņš (Administratori)" at bounding box center [144, 106] width 54 height 5
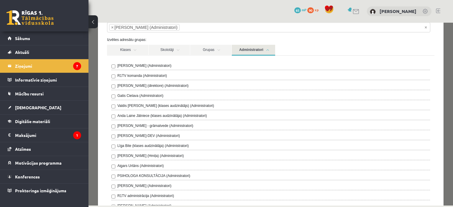
scroll to position [29, 0]
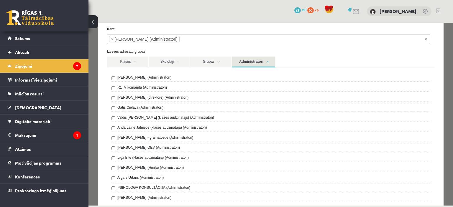
click at [266, 60] on link "Administratori" at bounding box center [253, 62] width 43 height 11
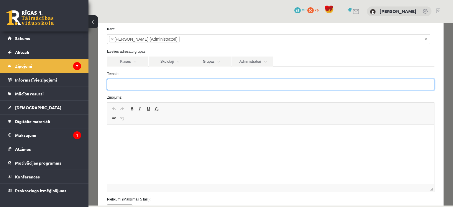
click at [176, 85] on input "Temats:" at bounding box center [270, 84] width 327 height 11
type input "*"
type input "******"
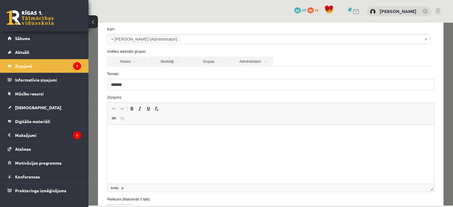
click at [320, 143] on html at bounding box center [270, 134] width 327 height 18
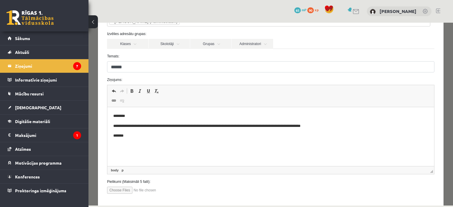
scroll to position [77, 0]
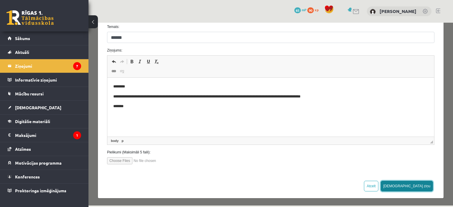
click at [418, 184] on button "Sūtīt ziņu" at bounding box center [407, 186] width 52 height 11
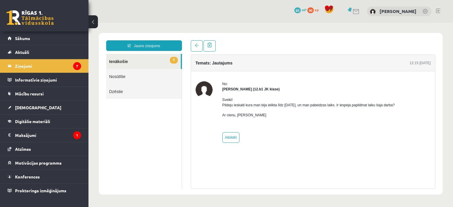
scroll to position [0, 0]
click at [126, 74] on link "Nosūtītie" at bounding box center [144, 76] width 76 height 15
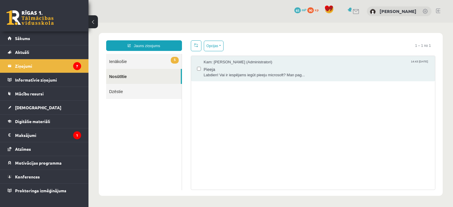
click at [27, 24] on link at bounding box center [29, 17] width 47 height 15
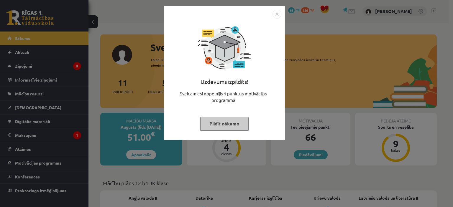
click at [228, 131] on div "Uzdevums izpildīts! Sveicam esi nopelnījis 1 punktus motivācijas programmā Pild…" at bounding box center [225, 78] width 114 height 118
click at [232, 127] on button "Pildīt nākamo" at bounding box center [224, 124] width 48 height 14
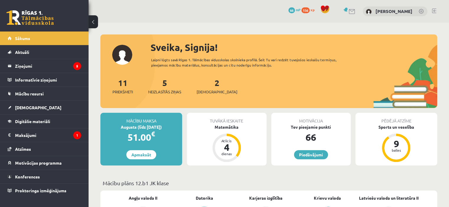
click at [243, 122] on div "Tuvākā ieskaite" at bounding box center [226, 118] width 79 height 11
click at [230, 129] on div "Matemātika" at bounding box center [226, 127] width 79 height 6
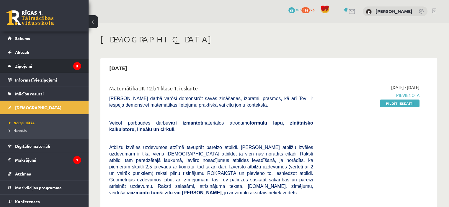
click at [48, 70] on legend "Ziņojumi 5" at bounding box center [48, 66] width 66 height 14
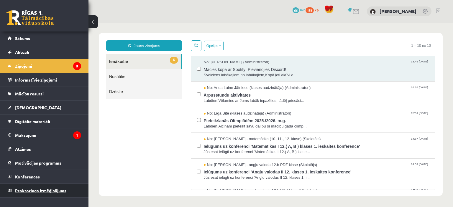
click at [54, 190] on span "Proktoringa izmēģinājums" at bounding box center [40, 190] width 51 height 5
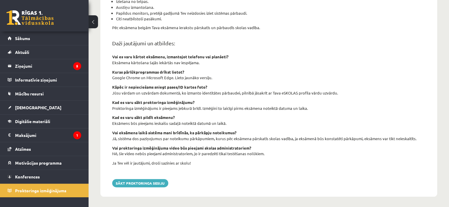
scroll to position [211, 0]
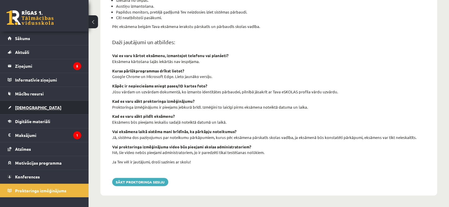
click at [47, 106] on link "[DEMOGRAPHIC_DATA]" at bounding box center [44, 108] width 73 height 14
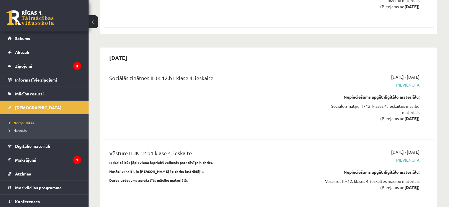
scroll to position [3458, 0]
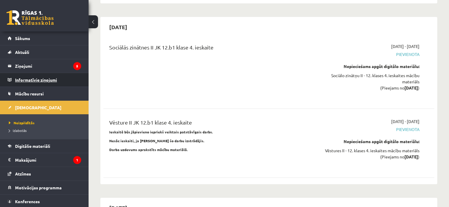
click at [42, 81] on legend "Informatīvie ziņojumi 0" at bounding box center [48, 80] width 66 height 14
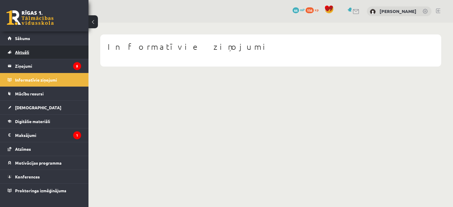
click at [26, 52] on span "Aktuāli" at bounding box center [22, 52] width 14 height 5
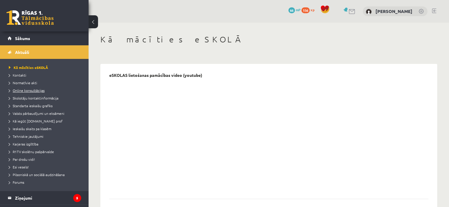
click at [27, 88] on link "Online konsultācijas" at bounding box center [46, 90] width 74 height 5
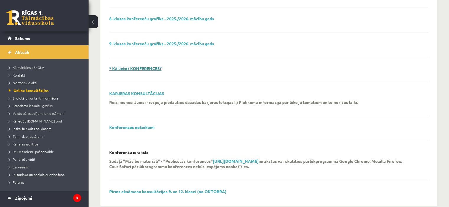
scroll to position [206, 0]
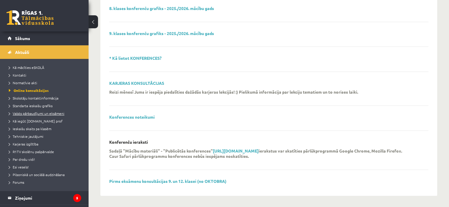
click at [44, 116] on link "Valsts pārbaudījumi un eksāmeni" at bounding box center [46, 113] width 74 height 5
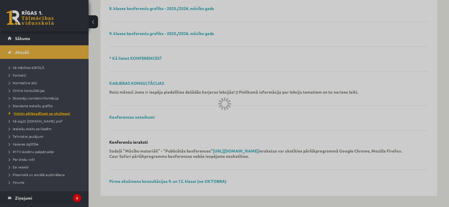
scroll to position [204, 0]
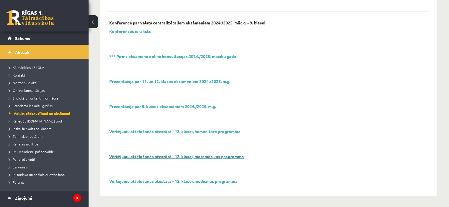
click at [192, 156] on link "Vērtējumu attēlošanās atestātā - 12. klasei, matemātikas programma" at bounding box center [176, 156] width 134 height 5
click at [203, 127] on div "12. klasei - 2024./2025. mācību gada obligātie valsts pārbaudījumi 9. klasei - …" at bounding box center [268, 28] width 319 height 319
click at [203, 130] on link "Vērtējumu attēlošanās atestātā - 12. klasei, humanitārā programma" at bounding box center [174, 131] width 131 height 5
click at [18, 92] on span "Online konsultācijas" at bounding box center [27, 90] width 36 height 5
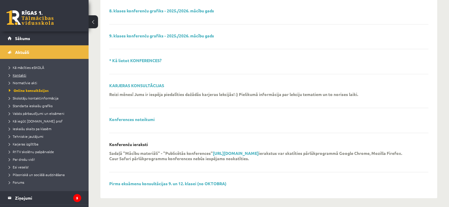
click at [18, 73] on span "Kontakti" at bounding box center [17, 75] width 17 height 5
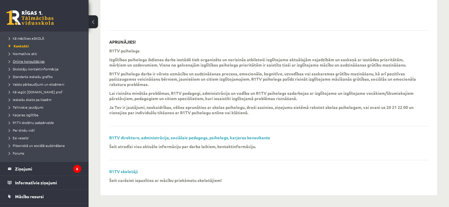
scroll to position [29, 0]
click at [24, 172] on legend "Ziņojumi 5" at bounding box center [48, 169] width 66 height 14
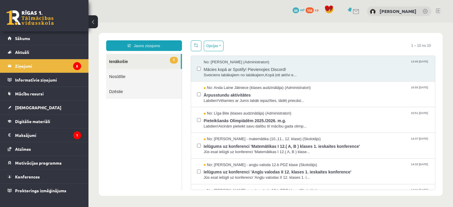
click at [305, 9] on span "mP" at bounding box center [302, 9] width 5 height 5
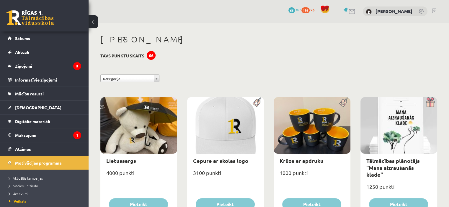
click at [309, 9] on span "156" at bounding box center [305, 10] width 8 height 6
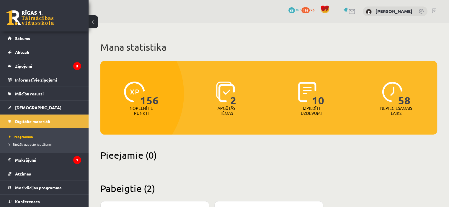
click at [148, 93] on span "156" at bounding box center [149, 94] width 19 height 24
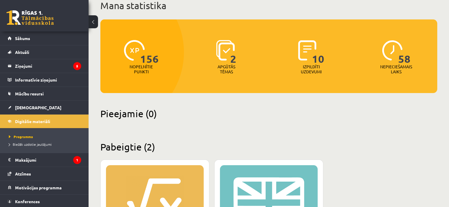
scroll to position [40, 0]
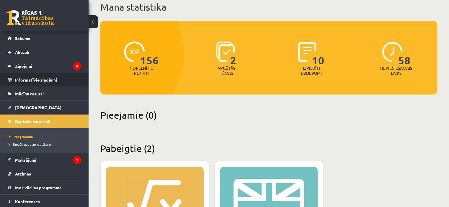
click at [52, 85] on legend "Informatīvie ziņojumi 0" at bounding box center [48, 80] width 66 height 14
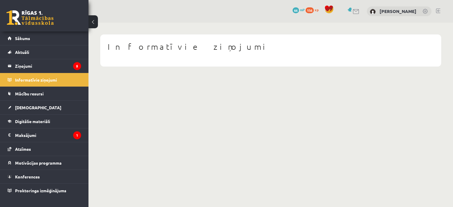
click at [438, 12] on link at bounding box center [438, 11] width 4 height 5
